Goal: Information Seeking & Learning: Check status

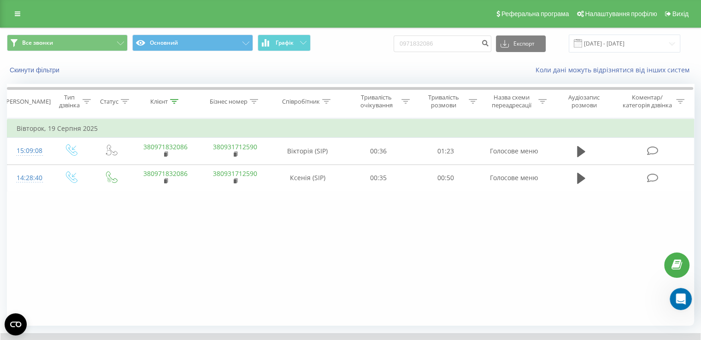
click at [12, 21] on div "Реферальна програма Налаштування профілю Вихід" at bounding box center [350, 14] width 701 height 28
click at [13, 19] on link at bounding box center [17, 13] width 17 height 13
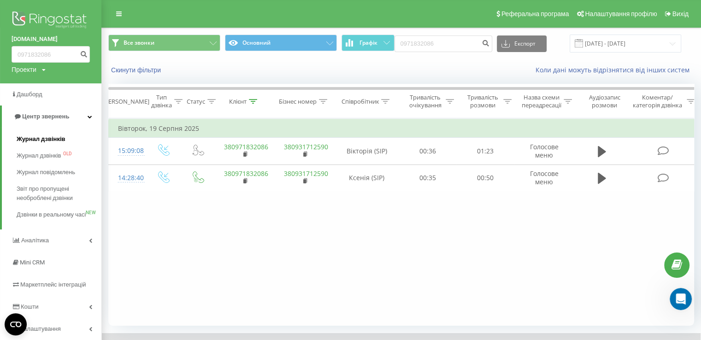
click at [24, 136] on span "Журнал дзвінків" at bounding box center [41, 139] width 49 height 9
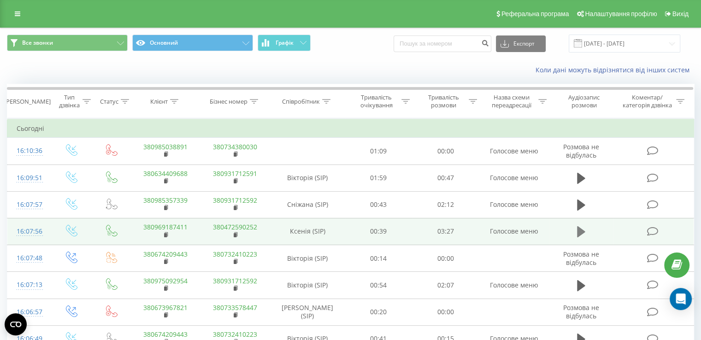
click at [577, 233] on icon at bounding box center [581, 231] width 8 height 11
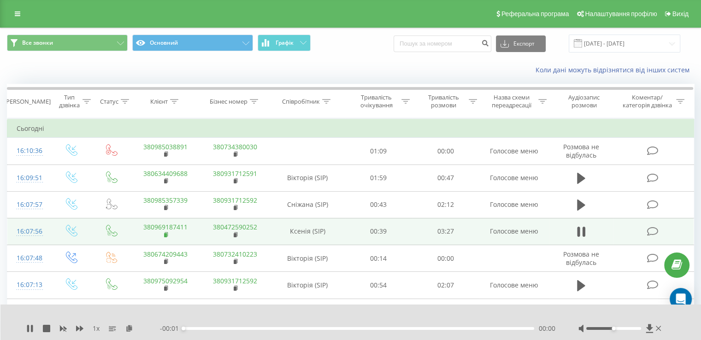
click at [165, 234] on rect at bounding box center [165, 235] width 3 height 4
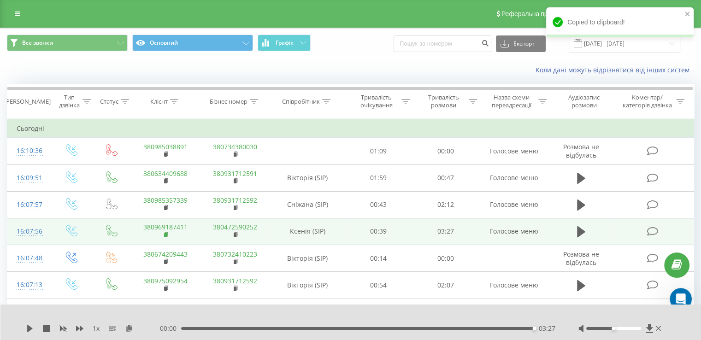
click at [166, 232] on icon at bounding box center [166, 235] width 5 height 6
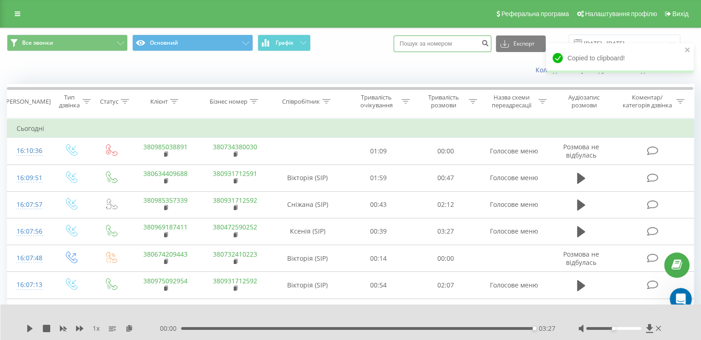
click at [441, 41] on input at bounding box center [442, 43] width 98 height 17
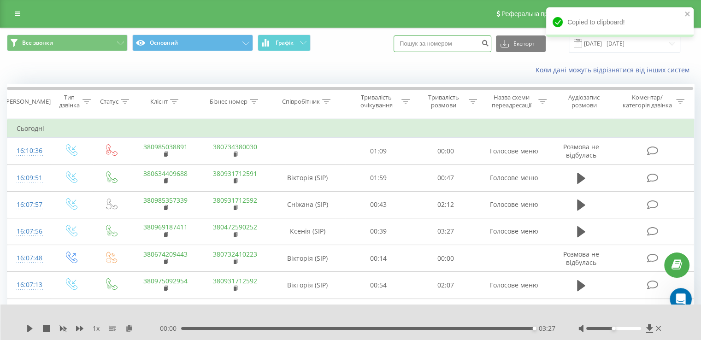
paste input "380969187411"
type input "380969187411"
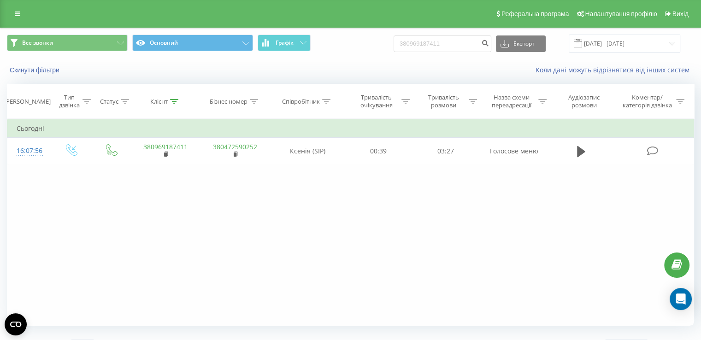
click at [205, 284] on div "Фільтрувати за умовою Дорівнює Введіть значення Скасувати OK Фільтрувати за умо…" at bounding box center [350, 221] width 687 height 207
